Goal: Task Accomplishment & Management: Use online tool/utility

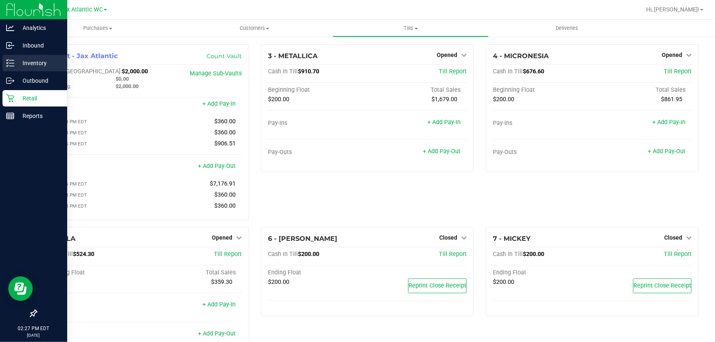
click at [29, 64] on p "Inventory" at bounding box center [38, 63] width 49 height 10
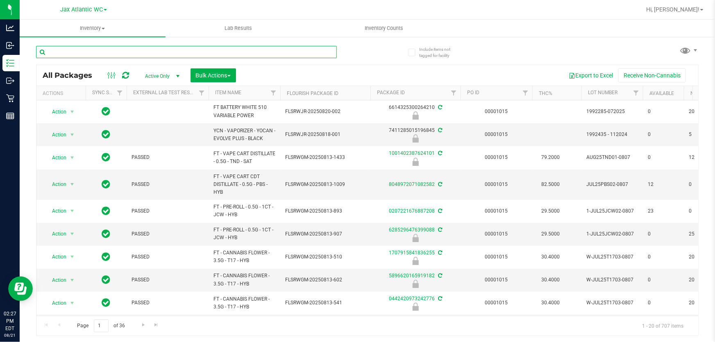
click at [97, 52] on input "text" at bounding box center [186, 52] width 301 height 12
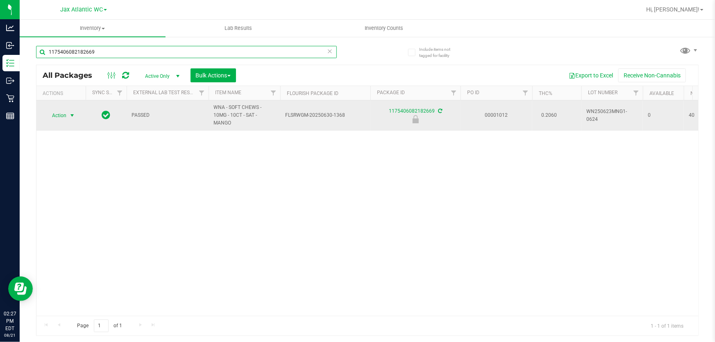
type input "1175406082182669"
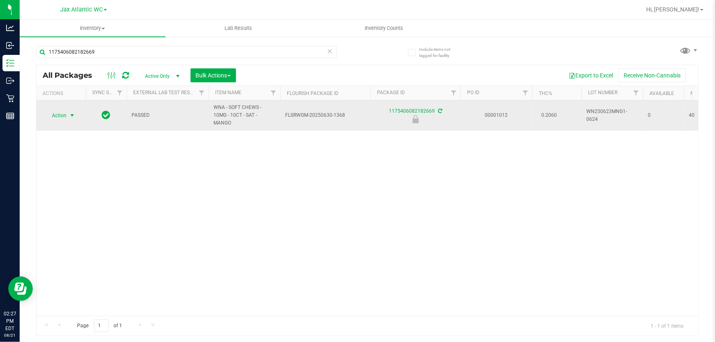
click at [57, 111] on span "Action" at bounding box center [56, 115] width 22 height 11
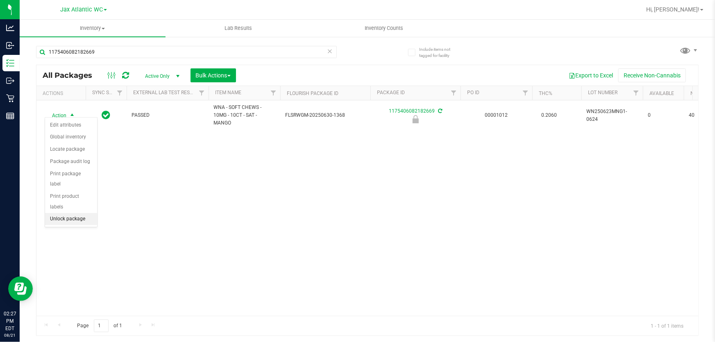
click at [63, 213] on li "Unlock package" at bounding box center [71, 219] width 52 height 12
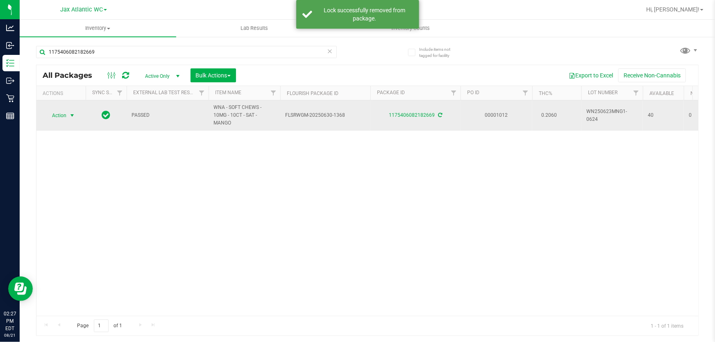
click at [57, 110] on span "Action" at bounding box center [56, 115] width 22 height 11
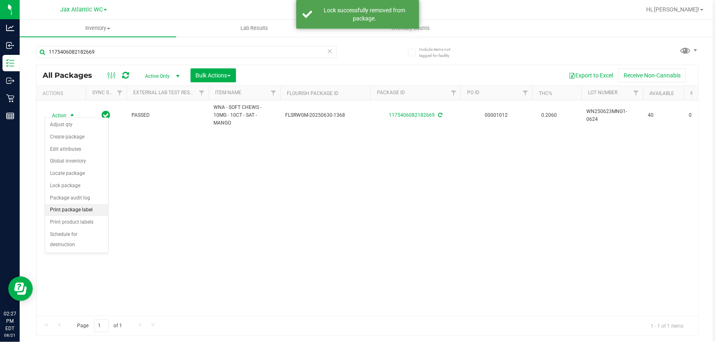
click at [93, 208] on li "Print package label" at bounding box center [76, 210] width 63 height 12
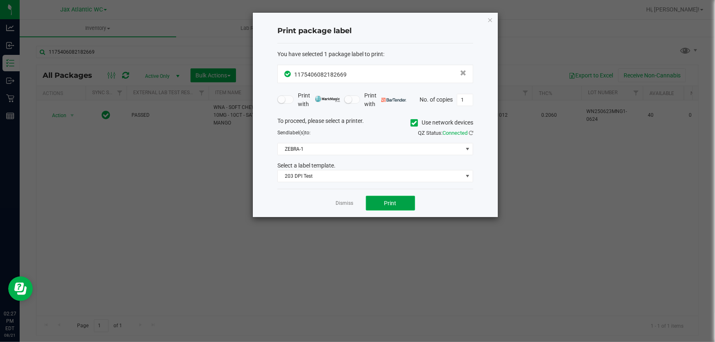
click at [389, 199] on button "Print" at bounding box center [390, 203] width 49 height 15
click at [341, 200] on link "Dismiss" at bounding box center [345, 203] width 18 height 7
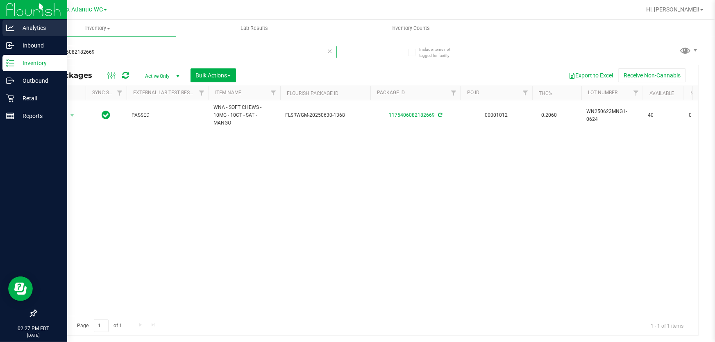
drag, startPoint x: 106, startPoint y: 57, endPoint x: 0, endPoint y: 34, distance: 108.8
click at [0, 32] on div "Analytics Inbound Inventory Outbound Retail Reports 02:27 PM EDT [DATE] 08/21 J…" at bounding box center [357, 171] width 715 height 342
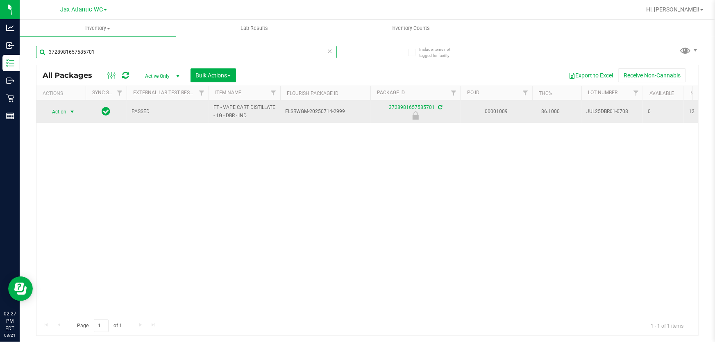
type input "3728981657585701"
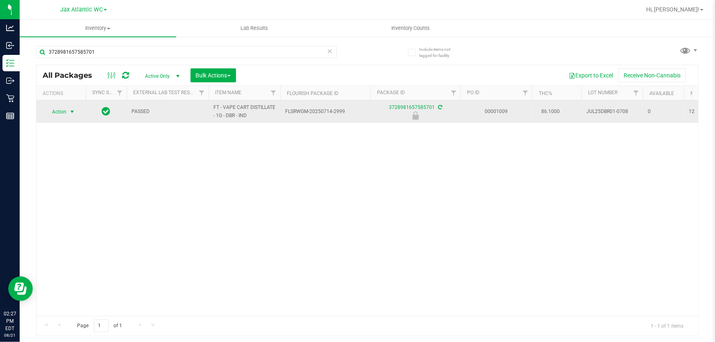
click at [53, 111] on span "Action" at bounding box center [56, 111] width 22 height 11
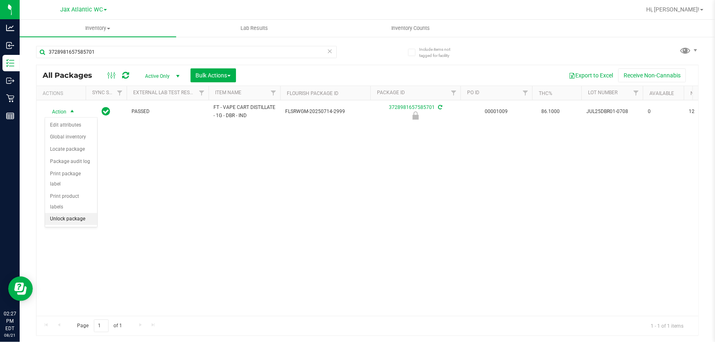
click at [86, 213] on li "Unlock package" at bounding box center [71, 219] width 52 height 12
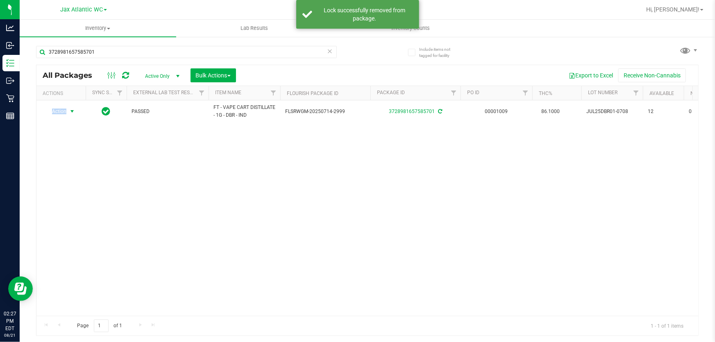
click at [58, 111] on span "Action" at bounding box center [56, 111] width 22 height 11
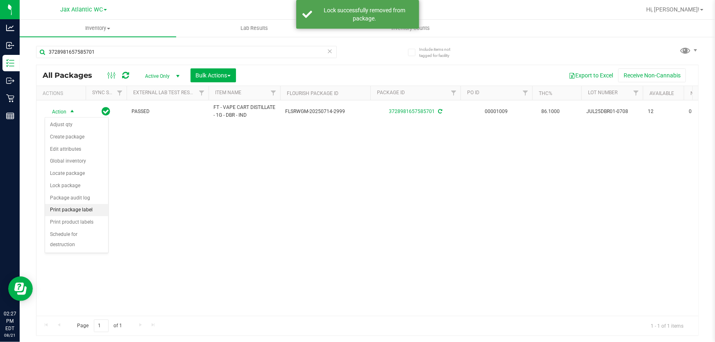
click at [87, 208] on li "Print package label" at bounding box center [76, 210] width 63 height 12
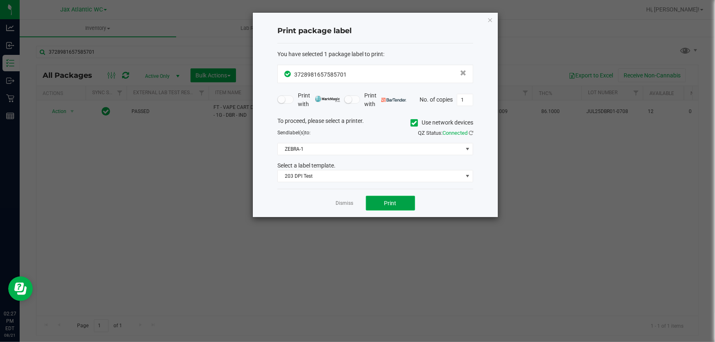
click at [404, 202] on button "Print" at bounding box center [390, 203] width 49 height 15
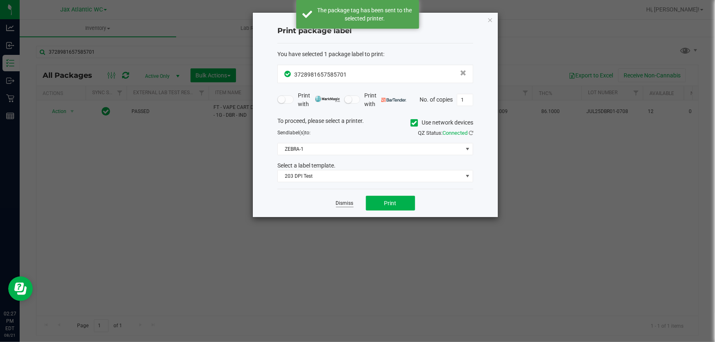
click at [340, 202] on link "Dismiss" at bounding box center [345, 203] width 18 height 7
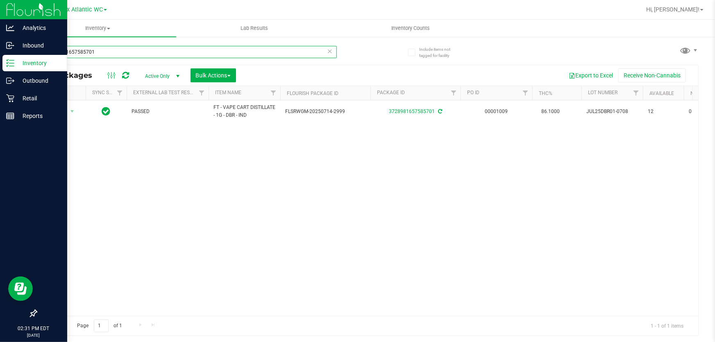
drag, startPoint x: 18, startPoint y: 52, endPoint x: 0, endPoint y: 1, distance: 53.9
click at [0, 8] on div "Analytics Inbound Inventory Outbound Retail Reports 02:31 PM EDT [DATE] 08/21 J…" at bounding box center [357, 171] width 715 height 342
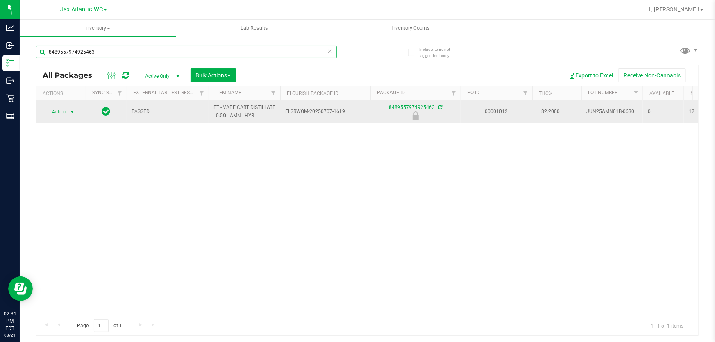
type input "8489557974925463"
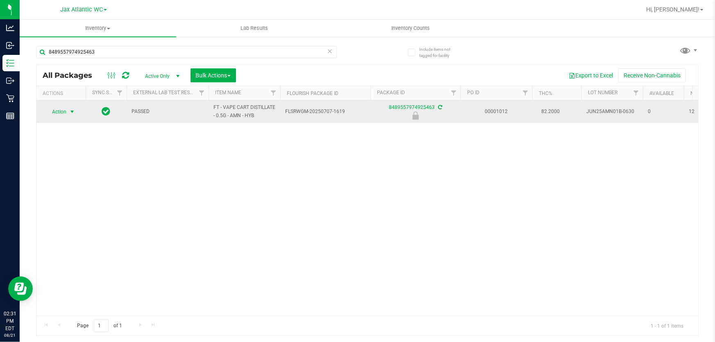
click at [57, 109] on span "Action" at bounding box center [56, 111] width 22 height 11
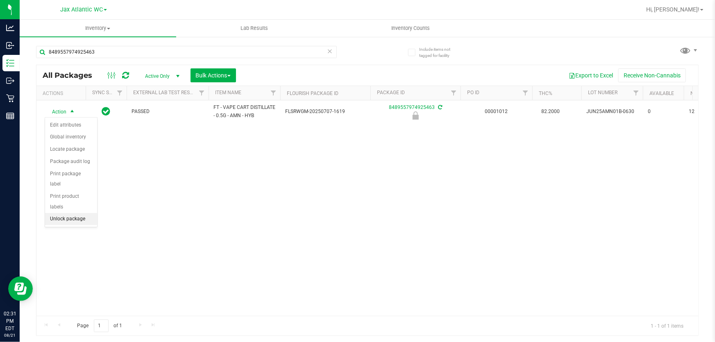
click at [75, 213] on li "Unlock package" at bounding box center [71, 219] width 52 height 12
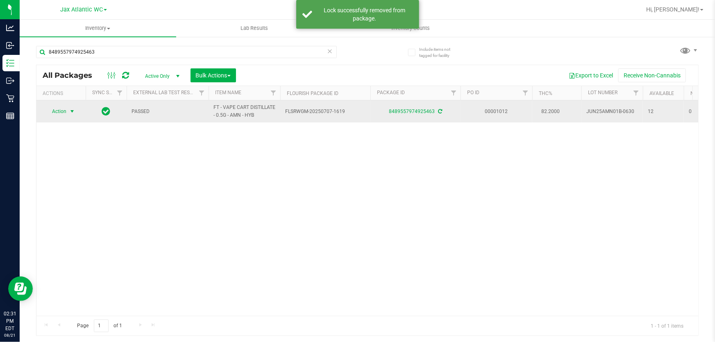
click at [61, 113] on span "Action" at bounding box center [56, 111] width 22 height 11
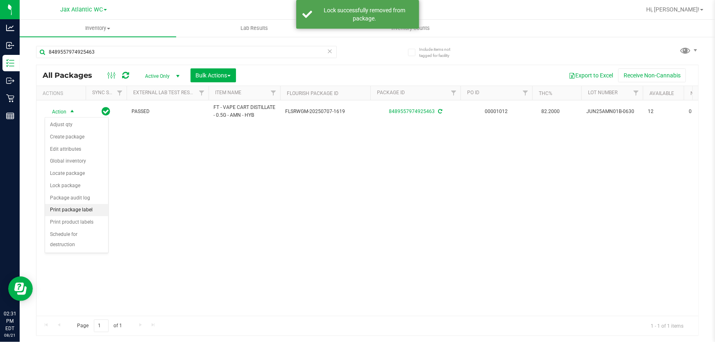
click at [79, 211] on li "Print package label" at bounding box center [76, 210] width 63 height 12
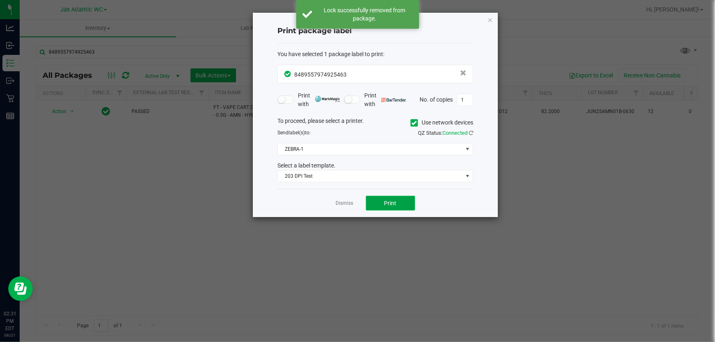
click at [371, 207] on button "Print" at bounding box center [390, 203] width 49 height 15
click at [339, 202] on link "Dismiss" at bounding box center [345, 203] width 18 height 7
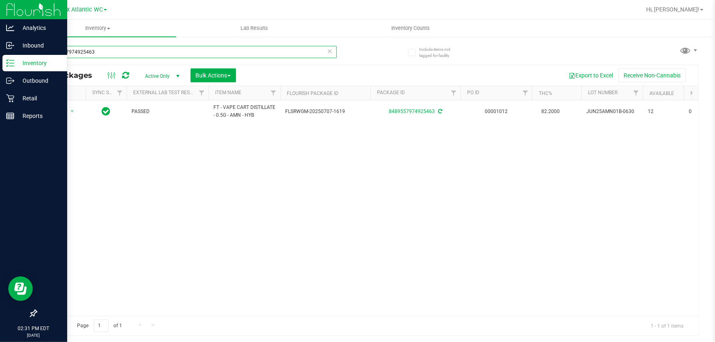
drag, startPoint x: 128, startPoint y: 54, endPoint x: 0, endPoint y: 5, distance: 137.5
click at [0, 7] on div "Analytics Inbound Inventory Outbound Retail Reports 02:31 PM EDT [DATE] 08/21 J…" at bounding box center [357, 171] width 715 height 342
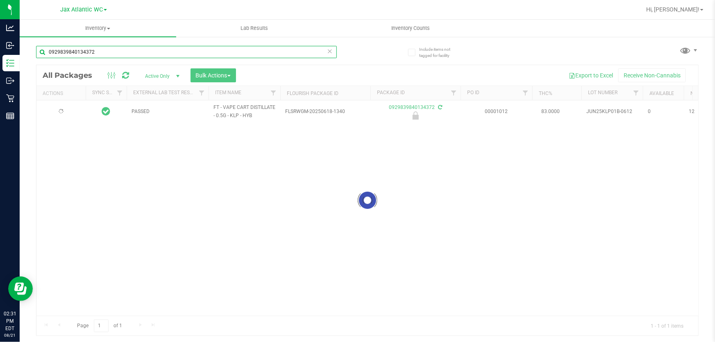
type input "0929839840134372"
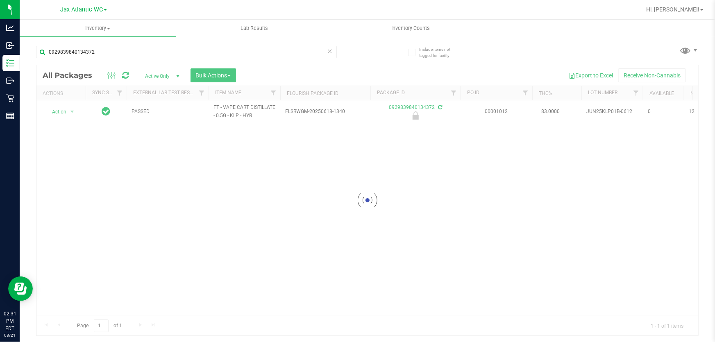
click at [58, 114] on div at bounding box center [367, 200] width 662 height 270
click at [57, 111] on span "Action" at bounding box center [56, 111] width 22 height 11
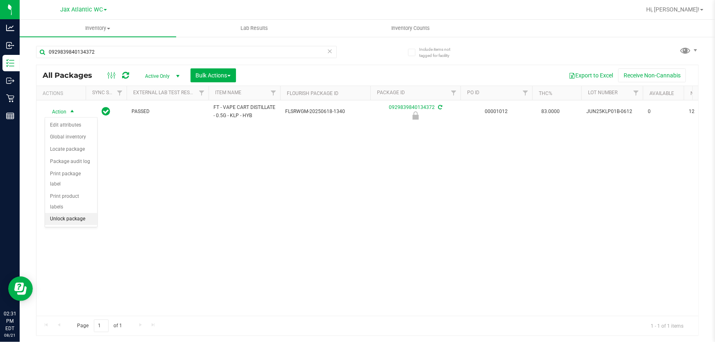
click at [73, 213] on li "Unlock package" at bounding box center [71, 219] width 52 height 12
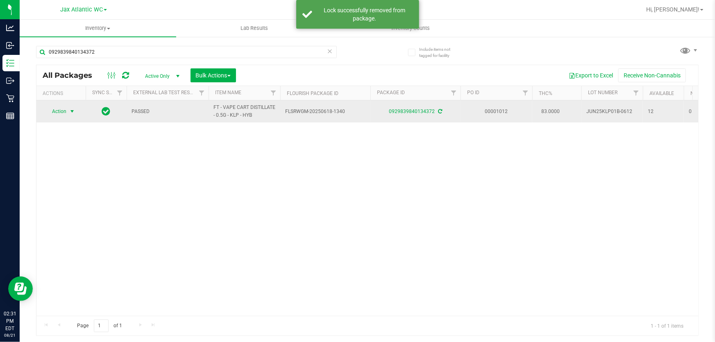
click at [54, 111] on span "Action" at bounding box center [56, 111] width 22 height 11
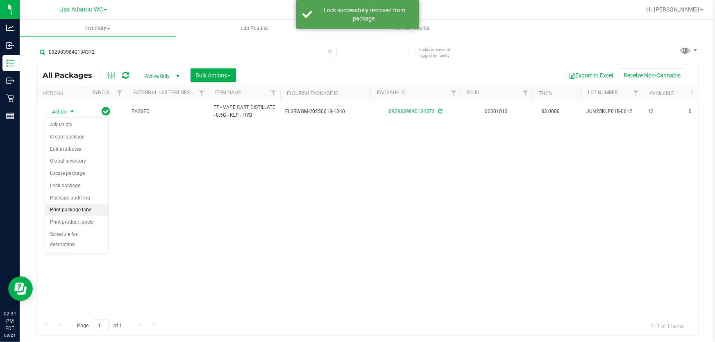
click at [76, 209] on li "Print package label" at bounding box center [76, 210] width 63 height 12
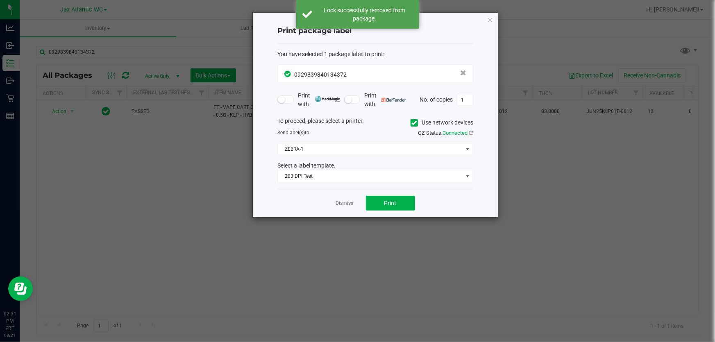
click at [362, 198] on div "Dismiss Print" at bounding box center [375, 203] width 196 height 28
click at [370, 202] on button "Print" at bounding box center [390, 203] width 49 height 15
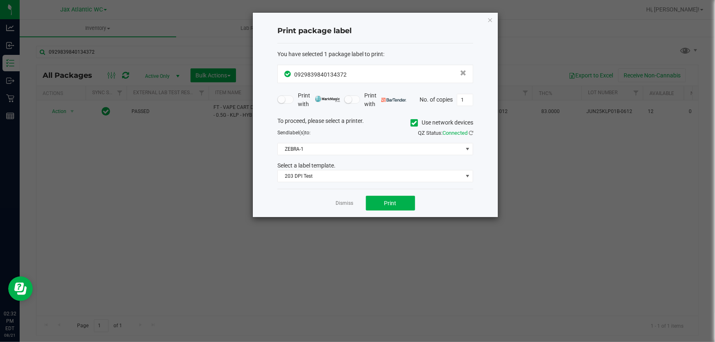
click at [346, 207] on div "Dismiss Print" at bounding box center [375, 203] width 196 height 28
click at [345, 206] on link "Dismiss" at bounding box center [345, 203] width 18 height 7
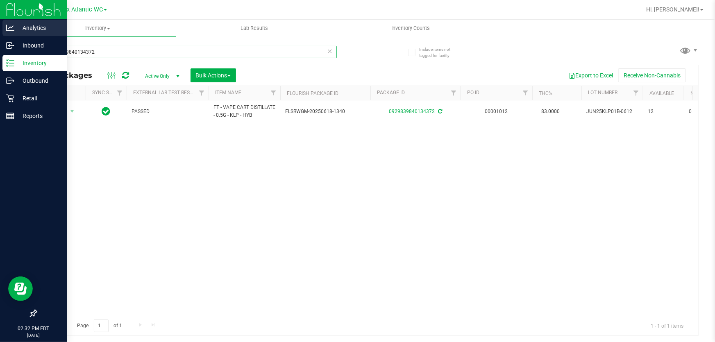
drag, startPoint x: 107, startPoint y: 50, endPoint x: 0, endPoint y: 32, distance: 108.5
click at [0, 43] on div "Analytics Inbound Inventory Outbound Retail Reports 02:32 PM EDT [DATE] 08/21 J…" at bounding box center [357, 171] width 715 height 342
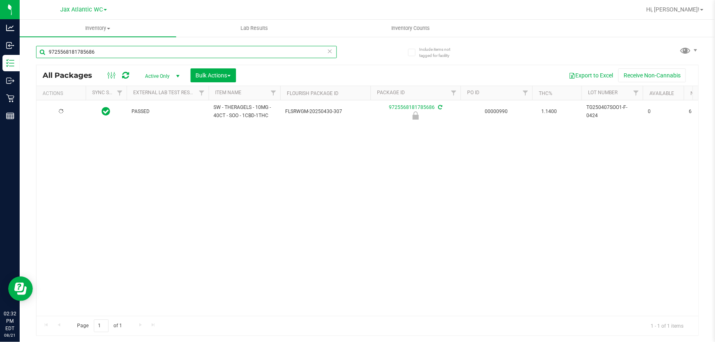
type input "9725568181785686"
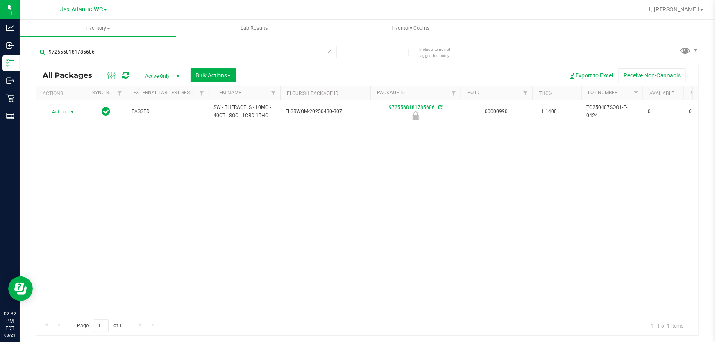
click at [53, 111] on span "Action" at bounding box center [56, 111] width 22 height 11
click at [77, 213] on li "Unlock package" at bounding box center [71, 219] width 52 height 12
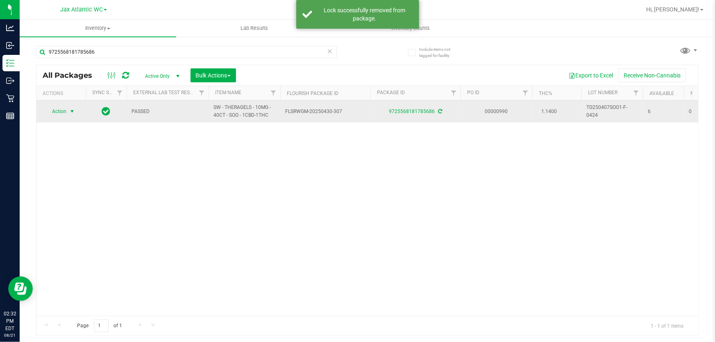
click at [61, 108] on span "Action" at bounding box center [56, 111] width 22 height 11
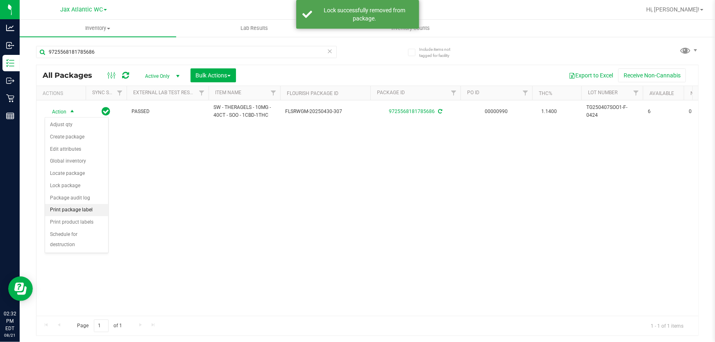
click at [86, 211] on li "Print package label" at bounding box center [76, 210] width 63 height 12
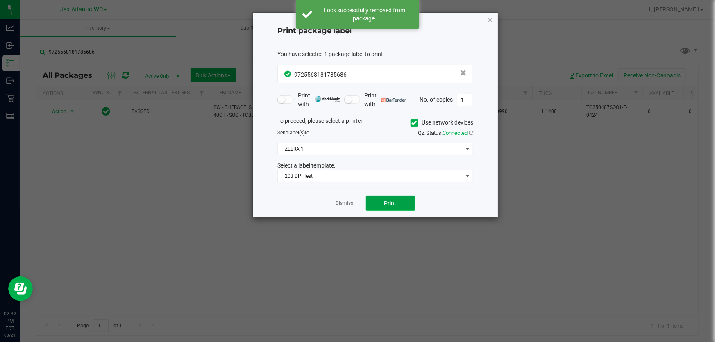
click at [395, 204] on span "Print" at bounding box center [390, 203] width 12 height 7
click at [349, 208] on div "Dismiss Print" at bounding box center [375, 203] width 196 height 28
click at [356, 209] on div "Dismiss Print" at bounding box center [375, 203] width 196 height 28
click at [349, 204] on link "Dismiss" at bounding box center [345, 203] width 18 height 7
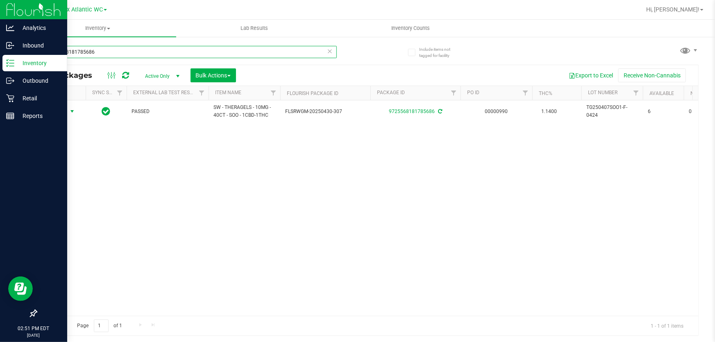
drag, startPoint x: 66, startPoint y: 53, endPoint x: 11, endPoint y: 64, distance: 55.5
click at [11, 64] on div "Analytics Inbound Inventory Outbound Retail Reports 02:51 PM EDT [DATE] 08/21 J…" at bounding box center [357, 171] width 715 height 342
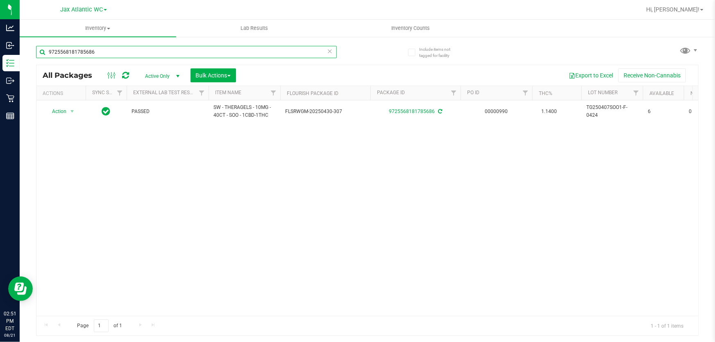
click at [134, 50] on input "9725568181785686" at bounding box center [186, 52] width 301 height 12
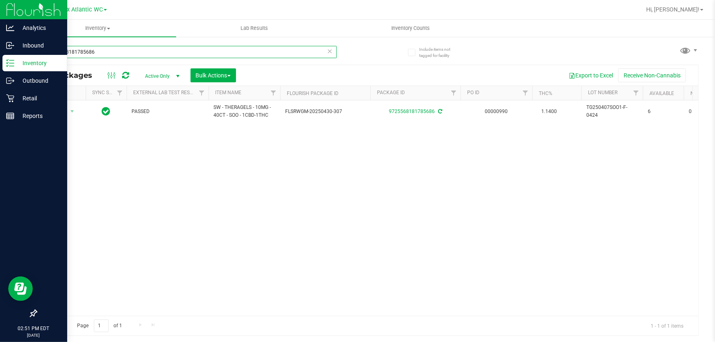
drag, startPoint x: 111, startPoint y: 55, endPoint x: 2, endPoint y: 61, distance: 110.0
click at [0, 61] on div "Analytics Inbound Inventory Outbound Retail Reports 02:51 PM EDT [DATE] 08/21 J…" at bounding box center [357, 171] width 715 height 342
